Goal: Task Accomplishment & Management: Manage account settings

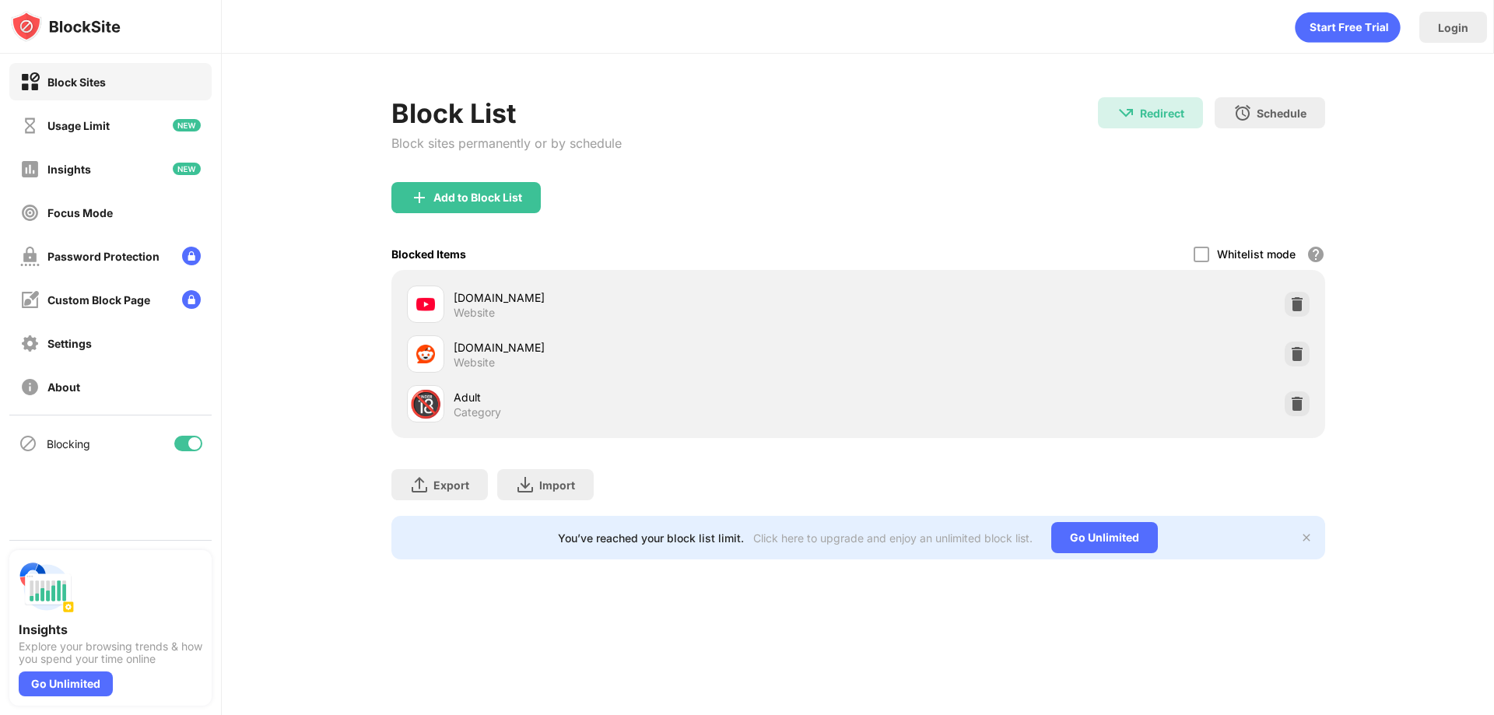
click at [195, 444] on div at bounding box center [194, 443] width 12 height 12
click at [184, 444] on div at bounding box center [182, 443] width 12 height 12
click at [192, 445] on div at bounding box center [194, 443] width 12 height 12
click at [188, 443] on div at bounding box center [182, 443] width 12 height 12
